Goal: Navigation & Orientation: Go to known website

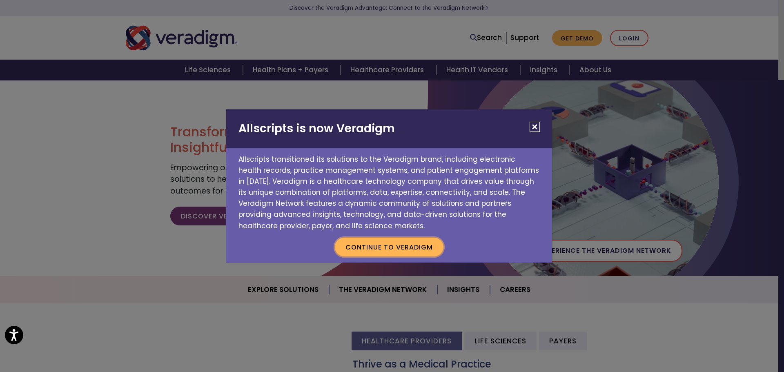
click at [404, 249] on button "Continue to Veradigm" at bounding box center [389, 247] width 109 height 19
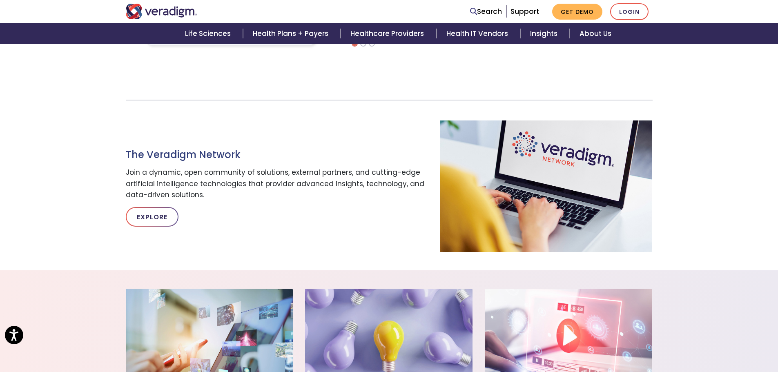
scroll to position [408, 0]
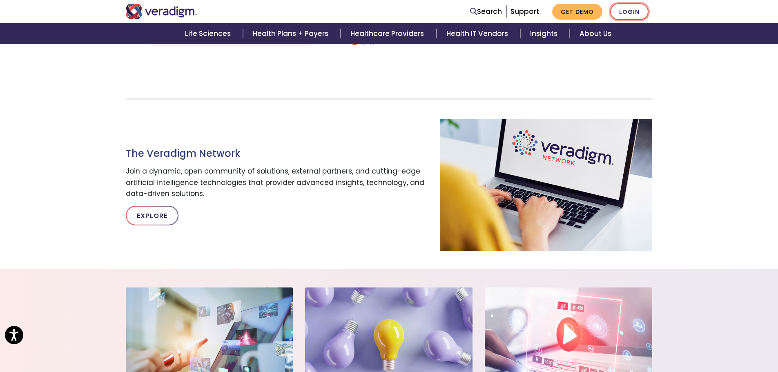
click at [631, 3] on link "Login" at bounding box center [629, 11] width 38 height 17
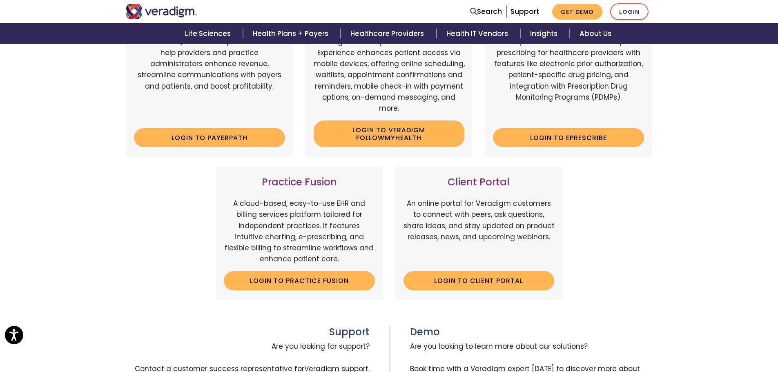
scroll to position [245, 0]
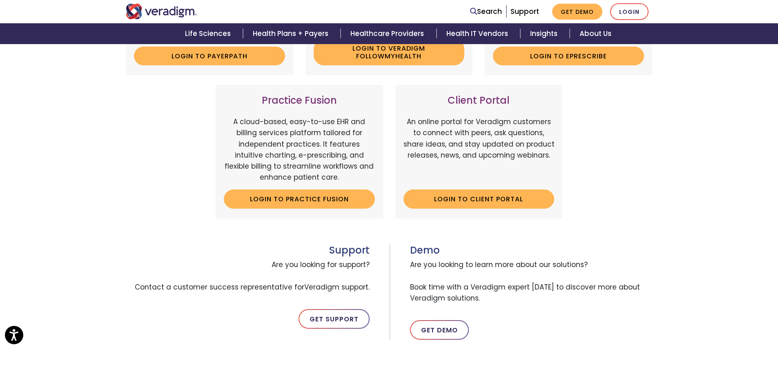
click at [491, 283] on span "Are you looking to learn more about our solutions? Book time with a Veradigm ex…" at bounding box center [531, 281] width 243 height 51
click at [477, 193] on link "Login to Client Portal" at bounding box center [478, 198] width 151 height 19
